Goal: Task Accomplishment & Management: Manage account settings

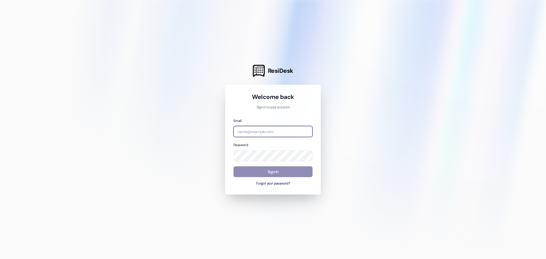
type input "nicole.wheat@westlandreg.com"
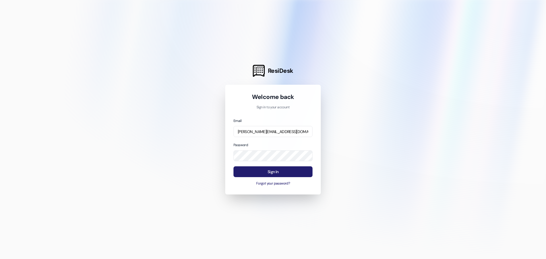
click at [278, 172] on button "Sign In" at bounding box center [272, 171] width 79 height 11
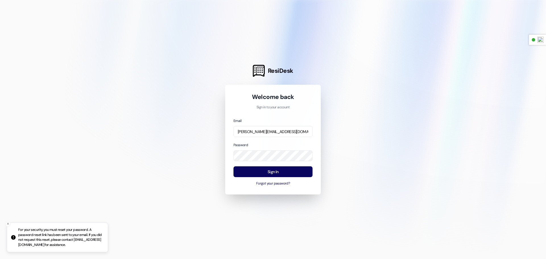
click at [60, 240] on p "For your security, you must reset your password. A password reset link has been…" at bounding box center [60, 237] width 85 height 20
